Goal: Use online tool/utility: Utilize a website feature to perform a specific function

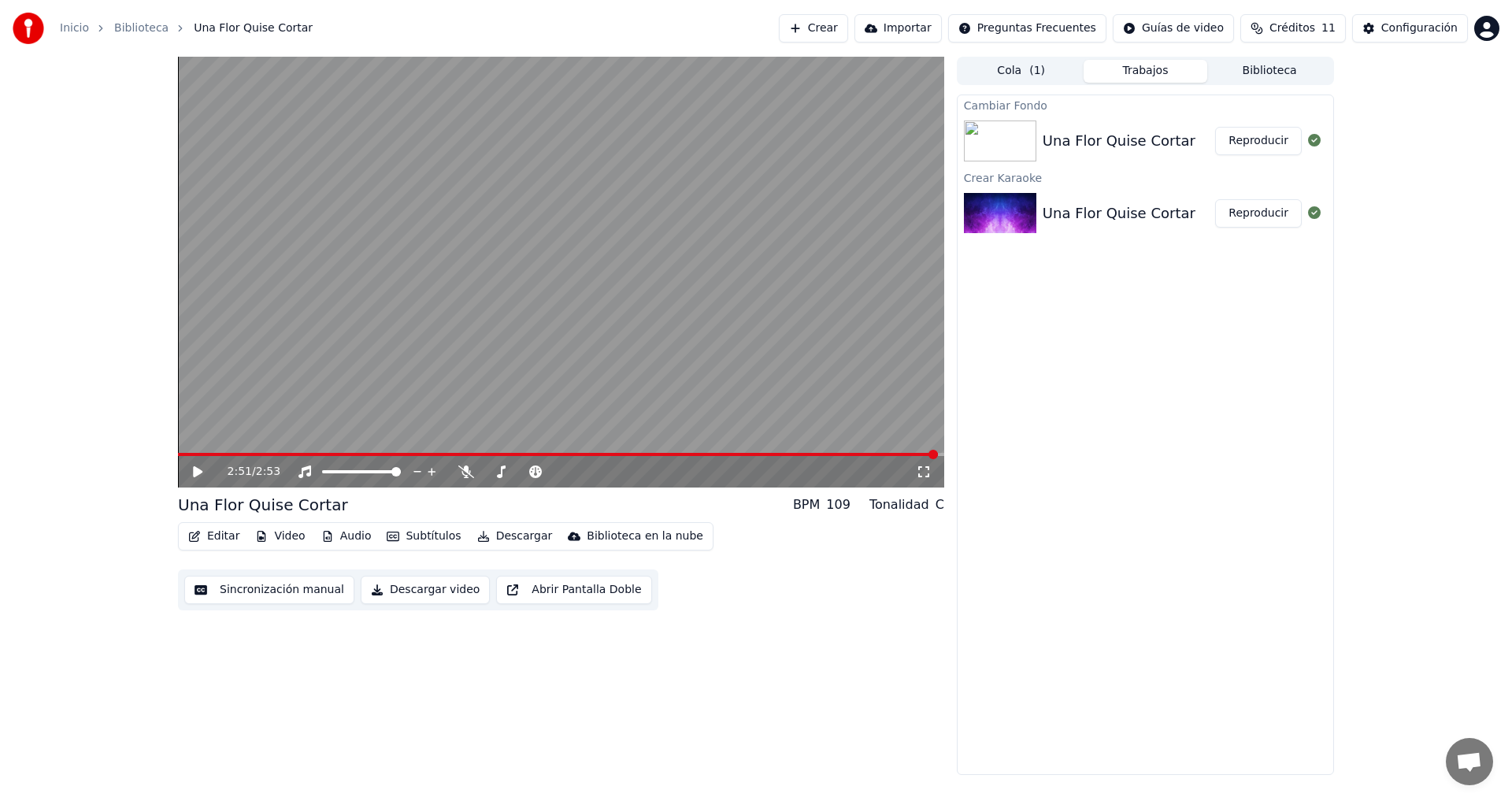
click at [1007, 134] on img at bounding box center [999, 141] width 72 height 41
click at [1033, 137] on img at bounding box center [999, 141] width 72 height 41
click at [1010, 208] on img at bounding box center [999, 213] width 72 height 41
click at [1004, 131] on img at bounding box center [999, 141] width 72 height 41
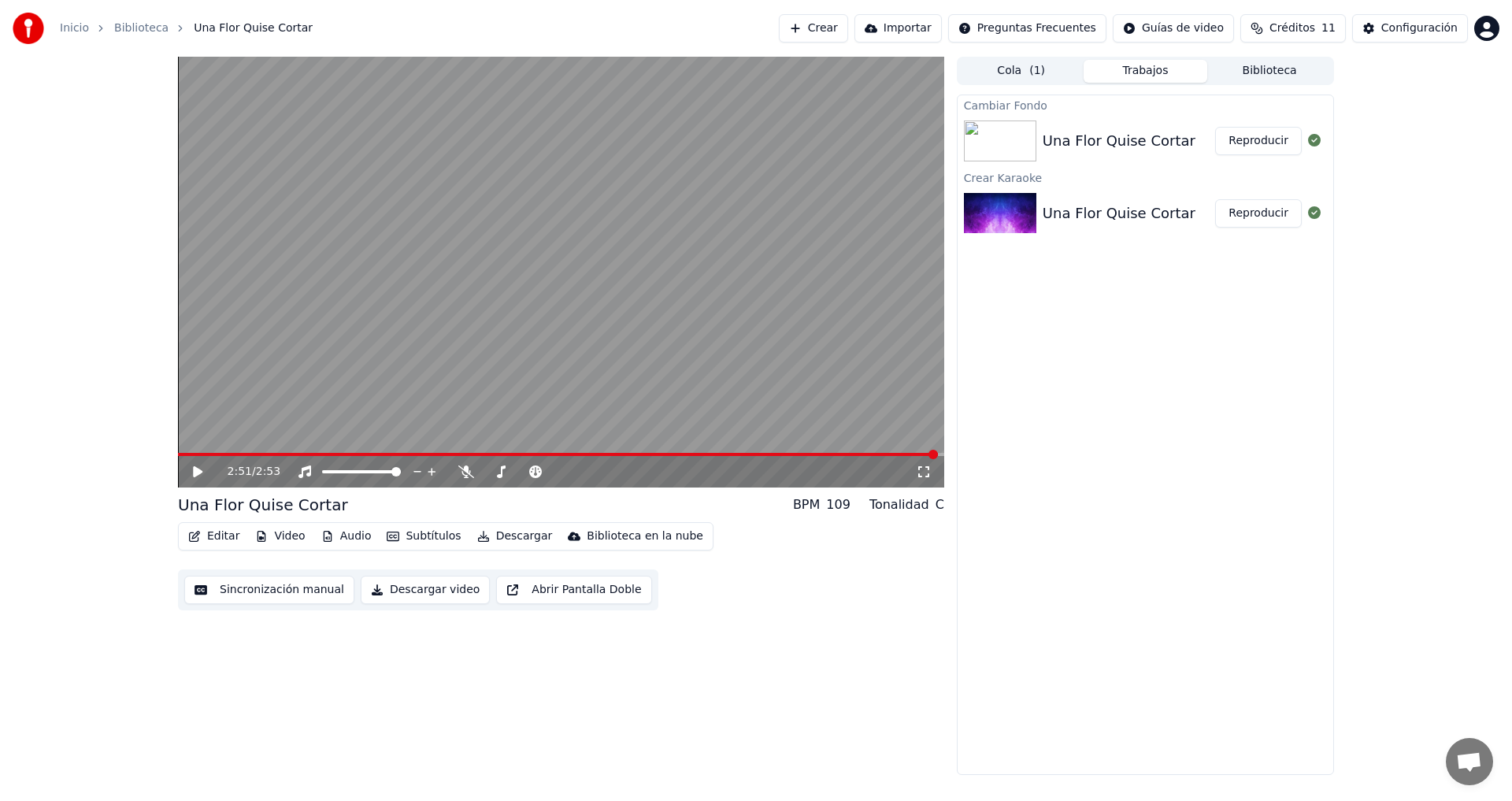
click at [1004, 131] on img at bounding box center [999, 141] width 72 height 41
click at [1243, 139] on button "Reproducir" at bounding box center [1258, 141] width 86 height 29
click at [225, 537] on button "Editar" at bounding box center [214, 535] width 63 height 22
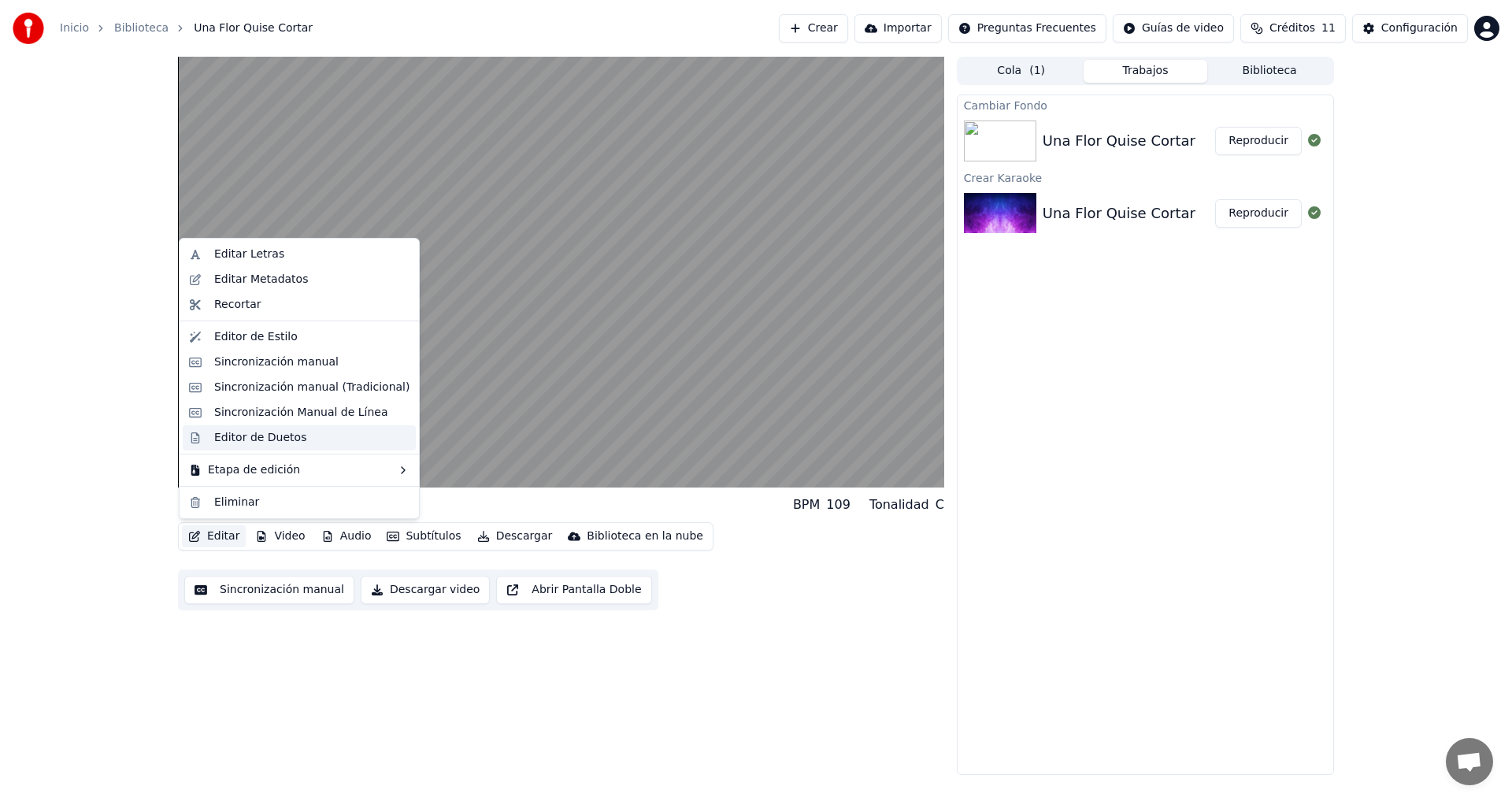
click at [252, 438] on div "Editor de Duetos" at bounding box center [260, 437] width 92 height 15
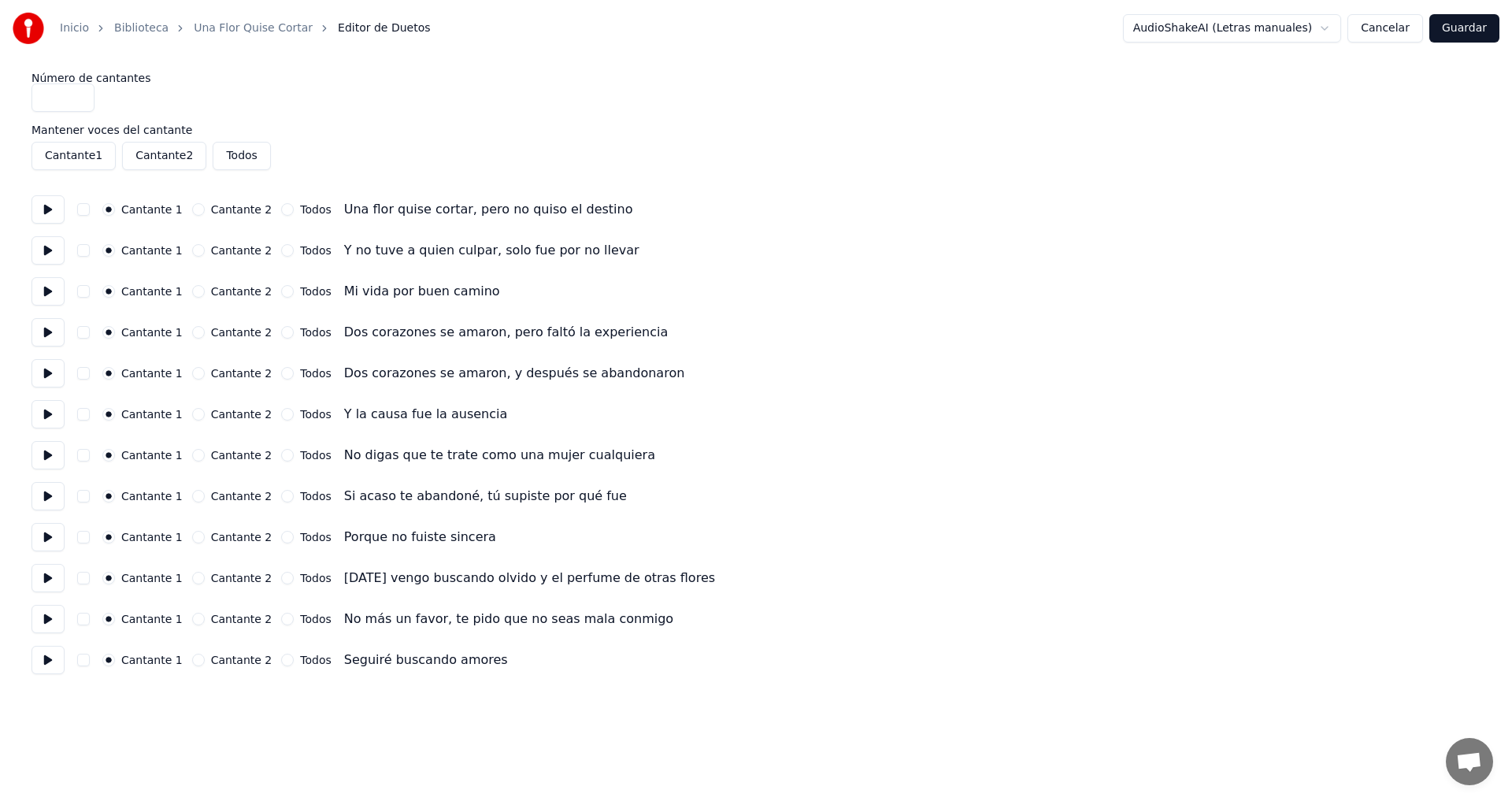
click at [192, 331] on button "Cantante 2" at bounding box center [198, 332] width 12 height 12
click at [192, 376] on button "Cantante 2" at bounding box center [198, 372] width 12 height 12
click at [192, 412] on button "Cantante 2" at bounding box center [198, 413] width 12 height 12
click at [281, 577] on button "Todos" at bounding box center [287, 577] width 12 height 12
click at [281, 621] on button "Todos" at bounding box center [287, 618] width 12 height 12
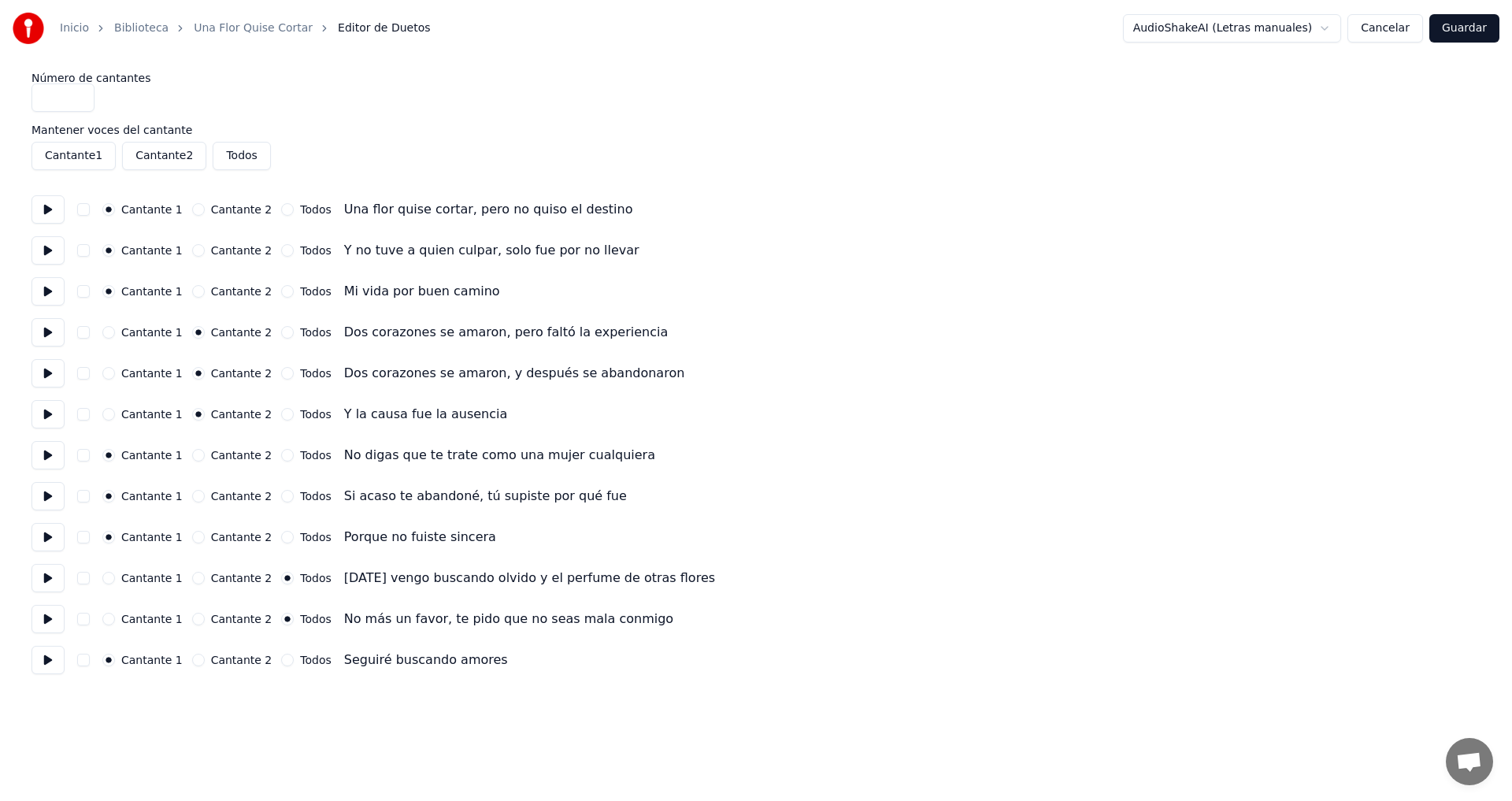
click at [281, 656] on button "Todos" at bounding box center [287, 659] width 12 height 12
click at [1459, 30] on button "Guardar" at bounding box center [1463, 29] width 70 height 29
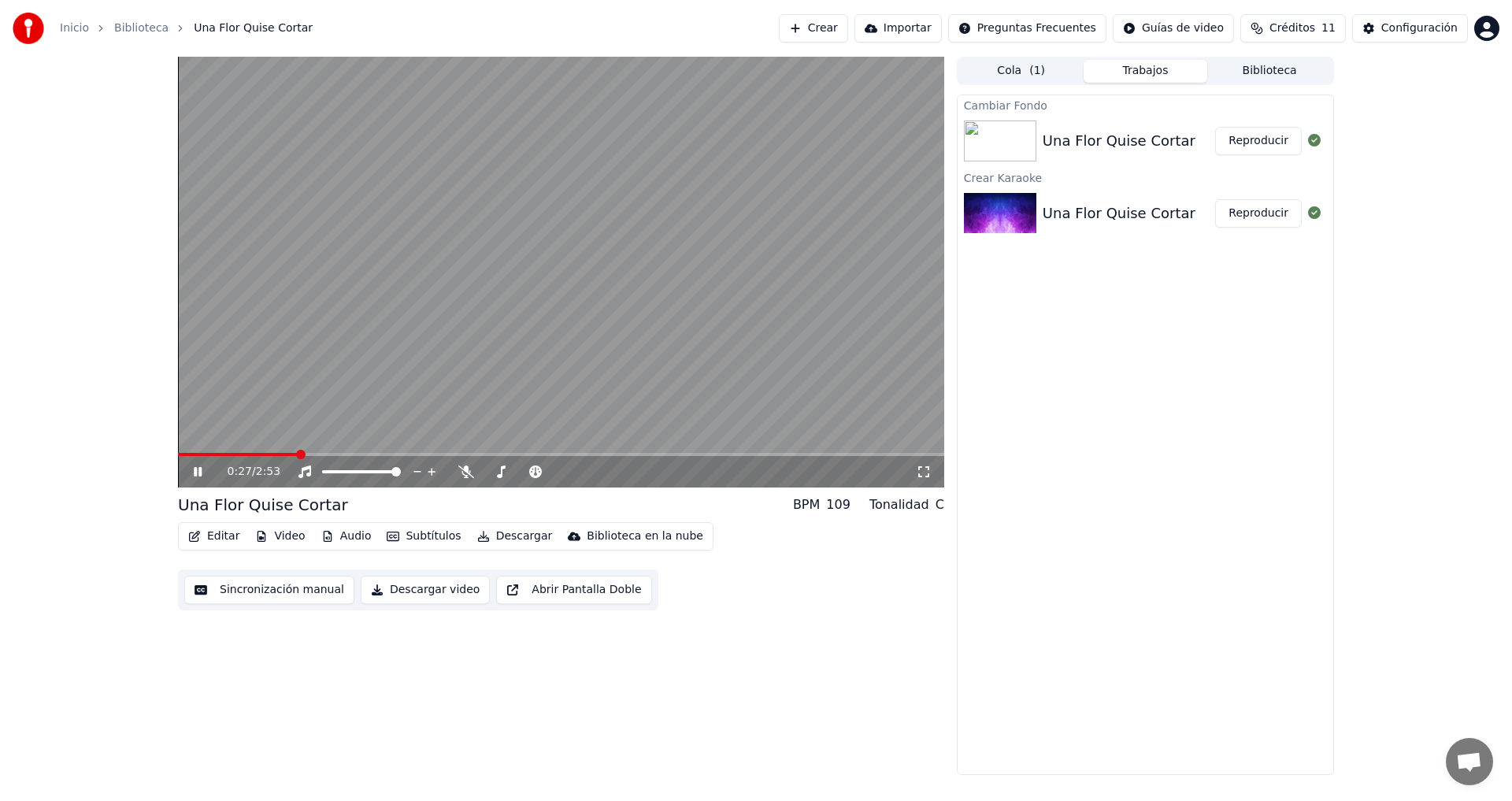
click at [925, 474] on icon at bounding box center [923, 471] width 15 height 12
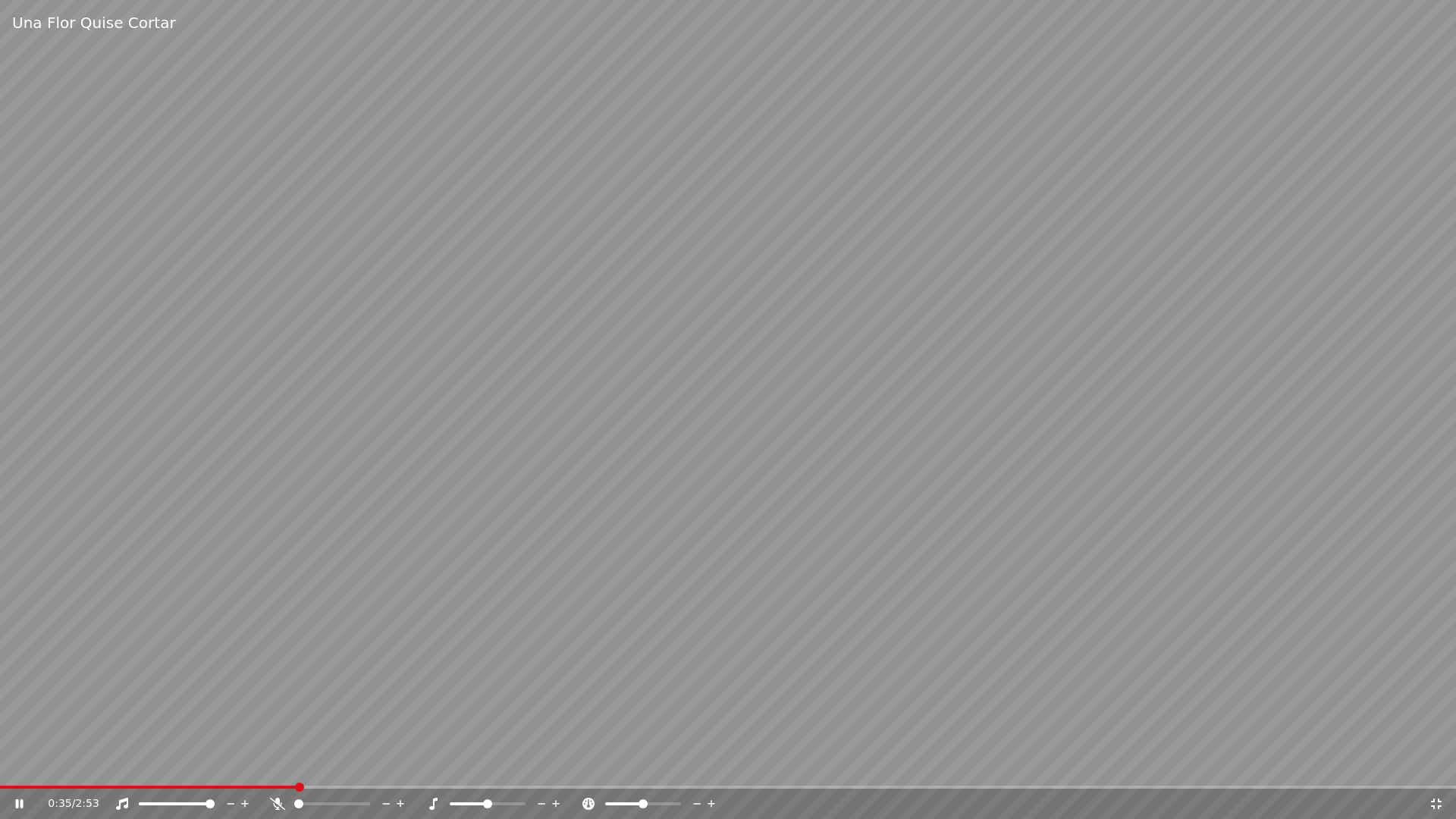
click at [1440, 771] on div "0:35 / 2:53" at bounding box center [728, 804] width 1443 height 15
click at [1438, 771] on icon at bounding box center [1436, 803] width 15 height 12
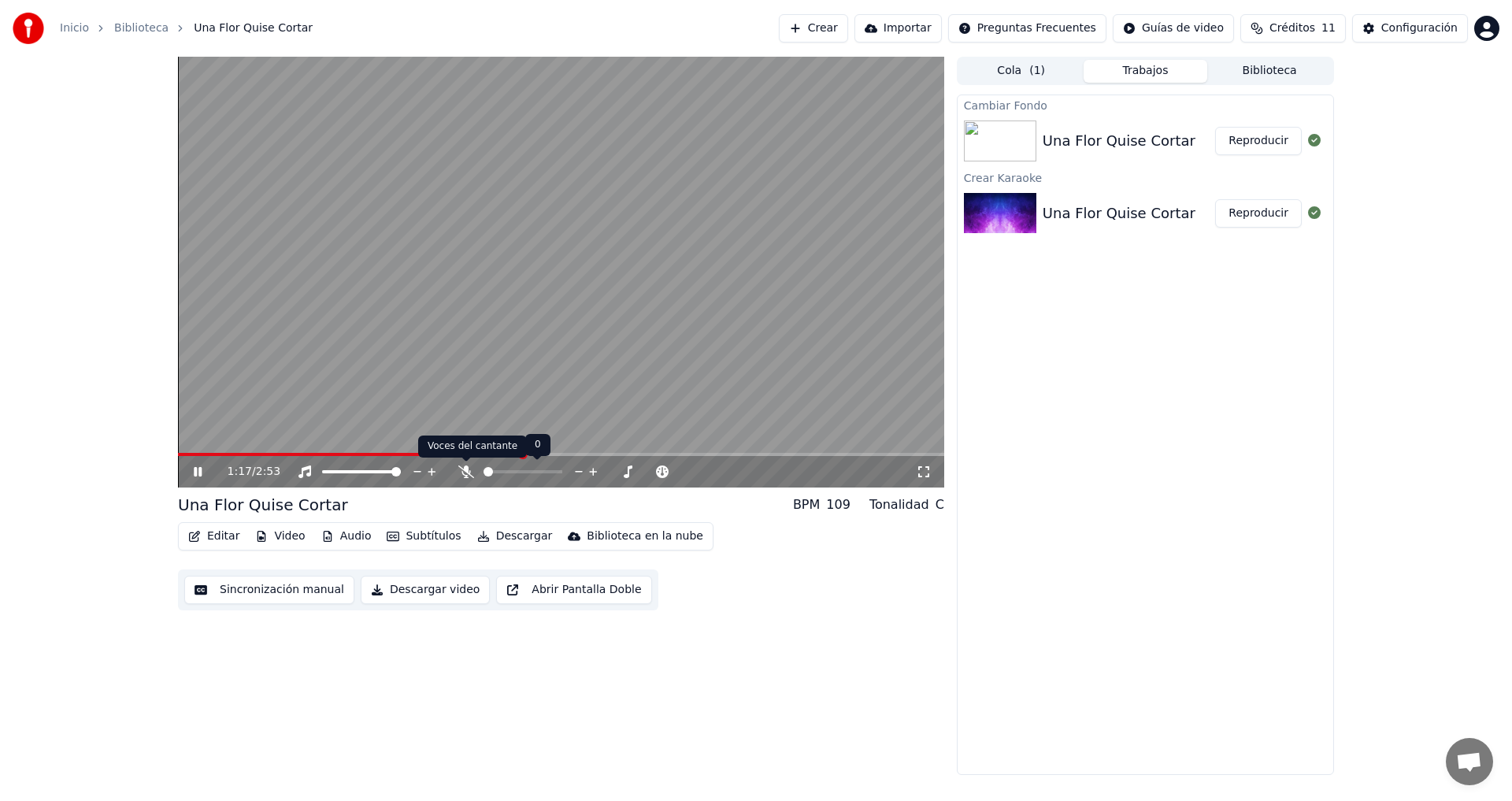
click at [464, 472] on icon at bounding box center [466, 471] width 15 height 12
click at [464, 472] on icon at bounding box center [465, 471] width 9 height 12
click at [201, 470] on icon at bounding box center [198, 472] width 8 height 10
